Goal: Task Accomplishment & Management: Manage account settings

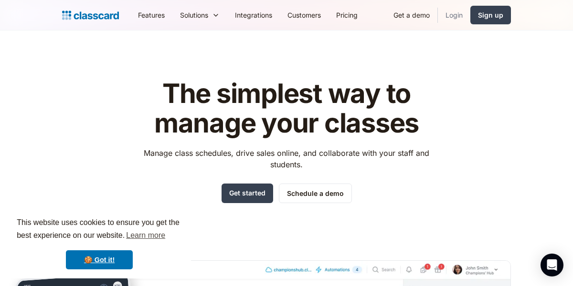
click at [458, 20] on link "Login" at bounding box center [454, 14] width 32 height 21
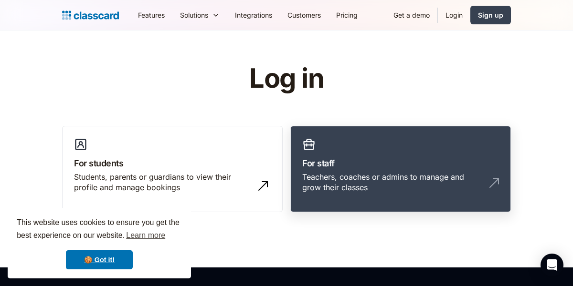
click at [347, 186] on div "Teachers, coaches or admins to manage and grow their classes" at bounding box center [391, 182] width 178 height 21
